Goal: Find specific page/section: Find specific page/section

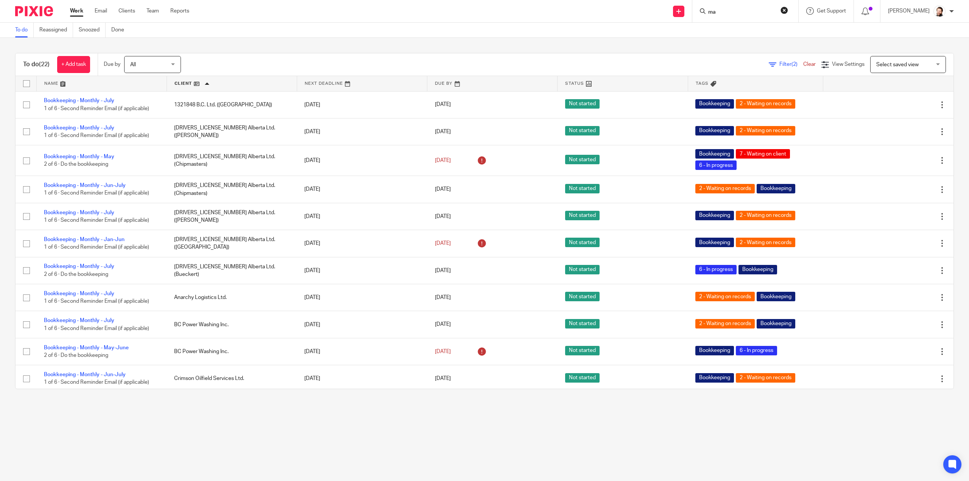
scroll to position [151, 0]
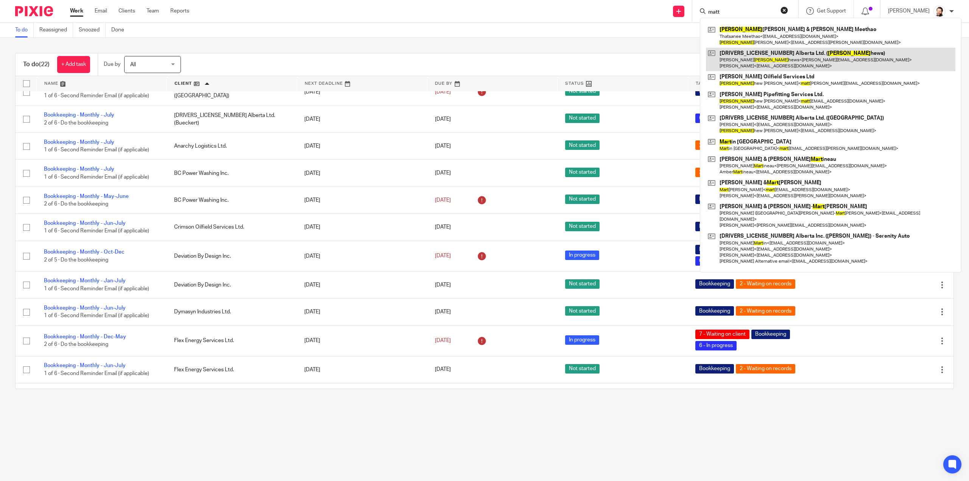
type input "matt"
click at [739, 55] on link at bounding box center [830, 59] width 249 height 23
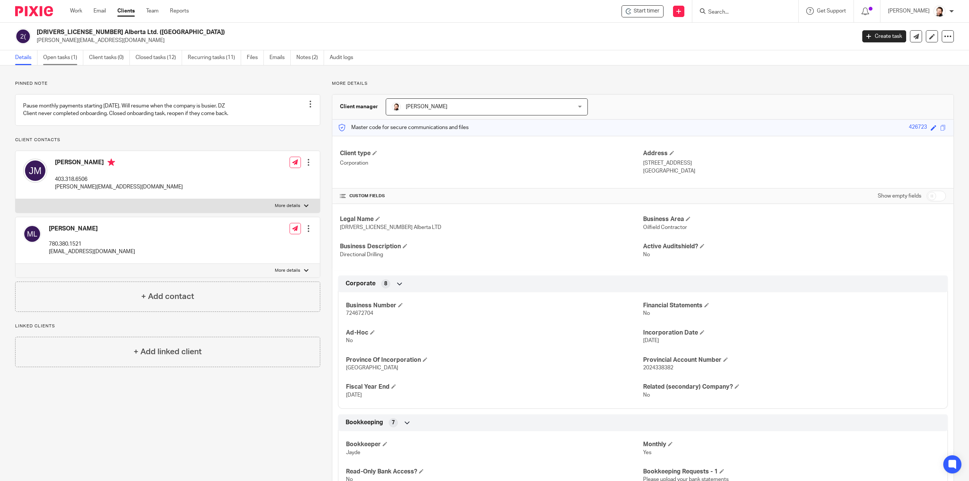
click at [55, 61] on link "Open tasks (1)" at bounding box center [63, 57] width 40 height 15
